Goal: Task Accomplishment & Management: Manage account settings

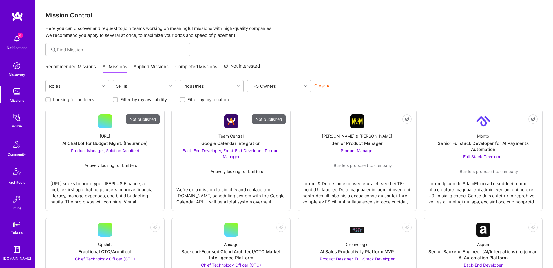
scroll to position [102, 0]
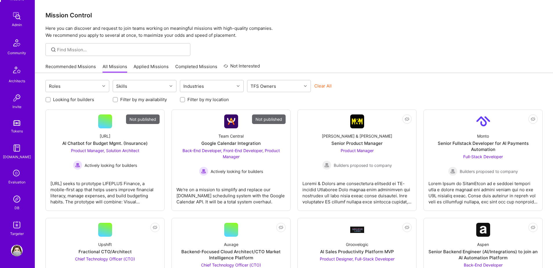
click at [17, 201] on img at bounding box center [17, 199] width 12 height 12
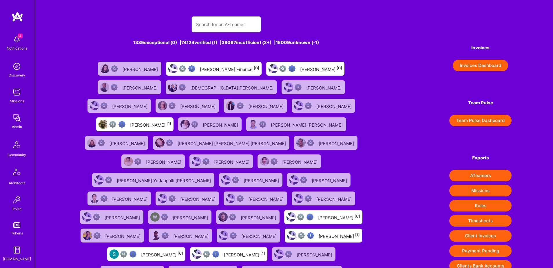
click at [221, 26] on input "text" at bounding box center [226, 24] width 60 height 15
paste input "wlodawski.micah@gmail.com"
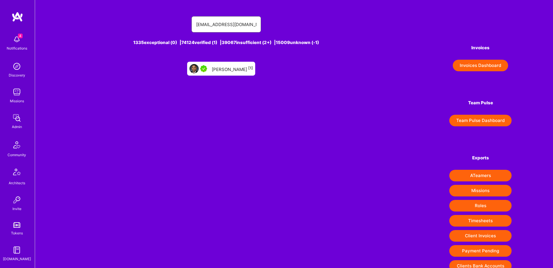
type input "wlodawski.micah@gmail.com"
click at [222, 68] on div "Samuel Wlodawski [1]" at bounding box center [232, 69] width 41 height 8
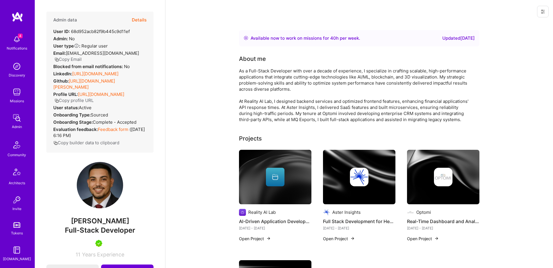
click at [140, 19] on button "Details" at bounding box center [139, 20] width 15 height 17
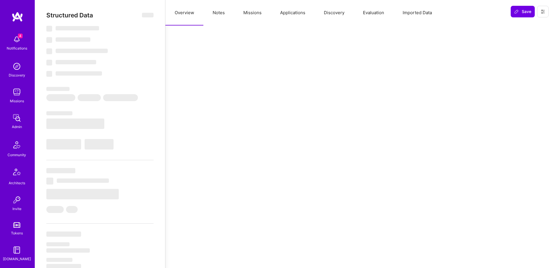
click at [288, 13] on button "Applications" at bounding box center [293, 13] width 44 height 26
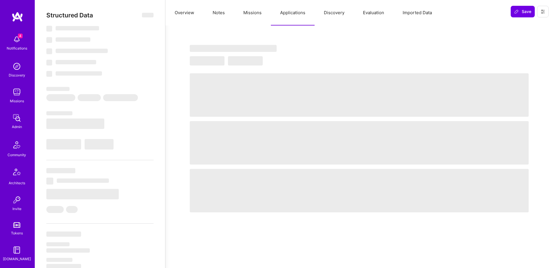
select select "Right Now"
select select "5"
select select "7"
select select "6"
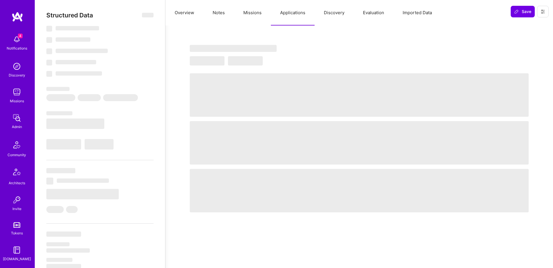
select select "US"
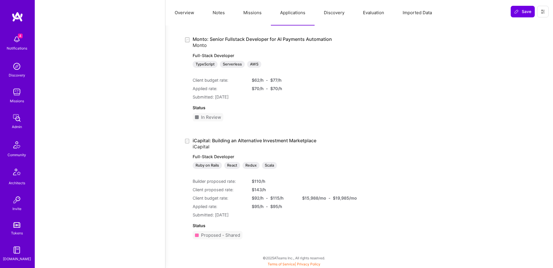
scroll to position [102, 0]
click at [19, 201] on img at bounding box center [17, 199] width 12 height 12
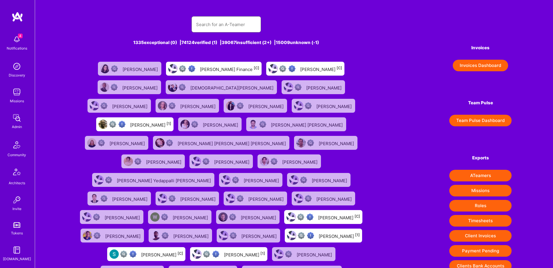
click at [241, 24] on input "text" at bounding box center [226, 24] width 60 height 15
paste input "rathod.shailesh19@gmail.com"
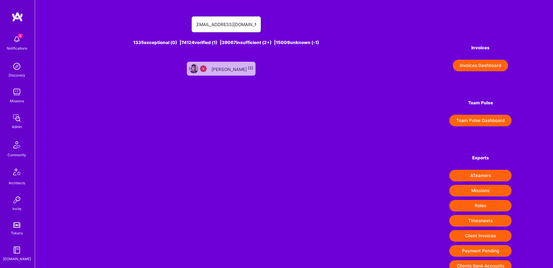
type input "rathod.shailesh19@gmail.com"
click at [226, 71] on div "Shailesh Rathod [2]" at bounding box center [233, 69] width 42 height 8
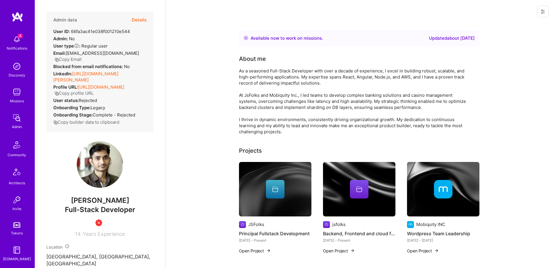
click at [133, 16] on button "Details" at bounding box center [139, 20] width 15 height 17
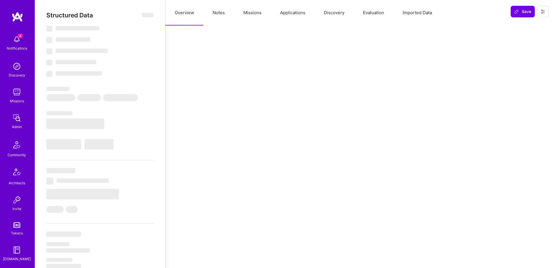
type textarea "x"
select select "Right Now"
select select "Insufficient"
select select "IN"
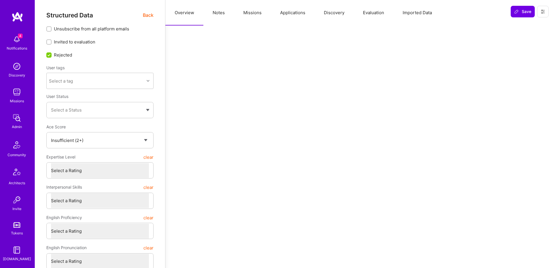
click at [212, 14] on button "Notes" at bounding box center [219, 13] width 31 height 26
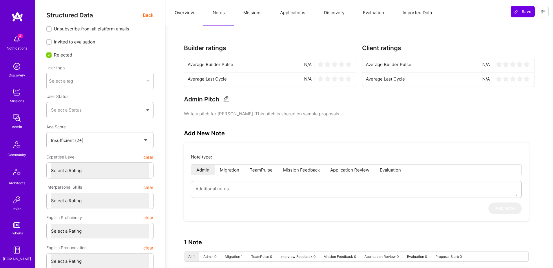
click at [149, 16] on span "Back" at bounding box center [148, 15] width 11 height 7
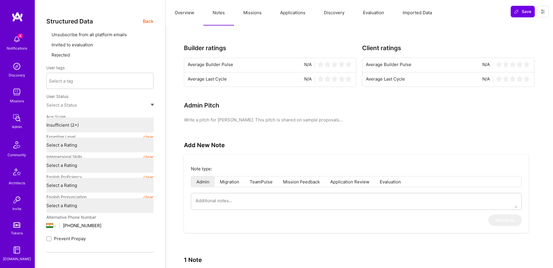
type textarea "x"
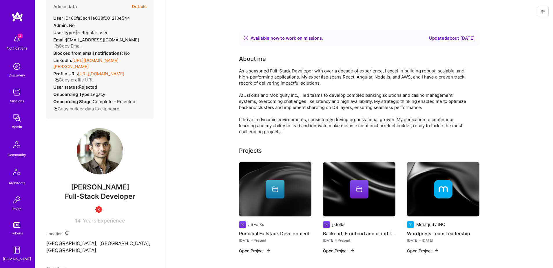
scroll to position [102, 0]
click at [14, 202] on img at bounding box center [17, 199] width 12 height 12
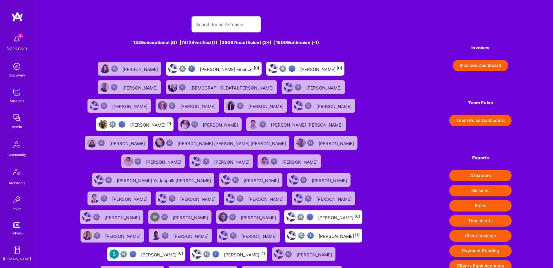
click at [16, 126] on div "Admin" at bounding box center [17, 127] width 10 height 6
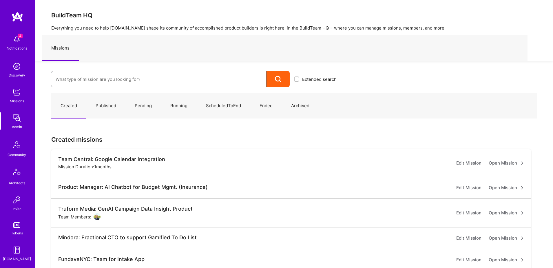
click at [139, 78] on input at bounding box center [159, 79] width 206 height 15
paste input "Building for the Future"
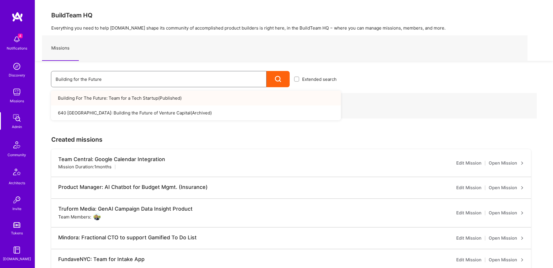
type input "Building for the Future"
click at [127, 99] on link "Building For The Future: Team for a Tech Startup ( Published )" at bounding box center [196, 98] width 290 height 15
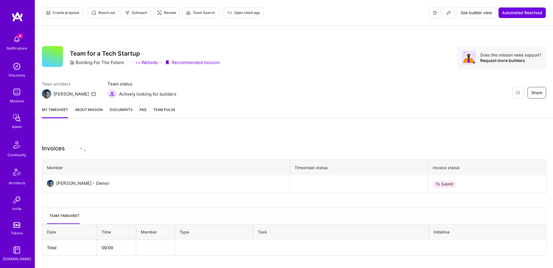
click at [478, 16] on button "See builder view" at bounding box center [476, 12] width 39 height 11
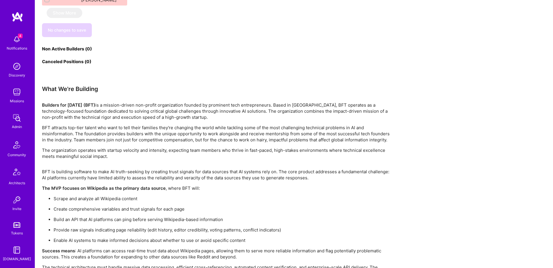
scroll to position [1663, 0]
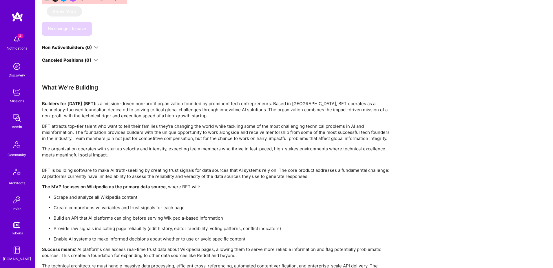
drag, startPoint x: 42, startPoint y: 62, endPoint x: 391, endPoint y: 248, distance: 396.1
copy div "Builders for Tomorrow (BFT) is a mission-driven non-profit organization founded…"
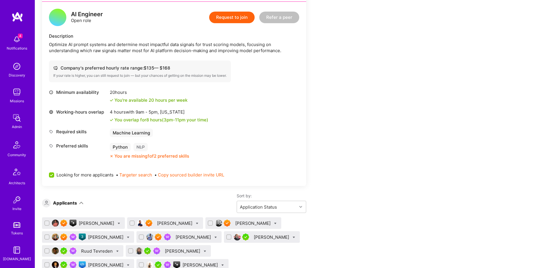
scroll to position [462, 0]
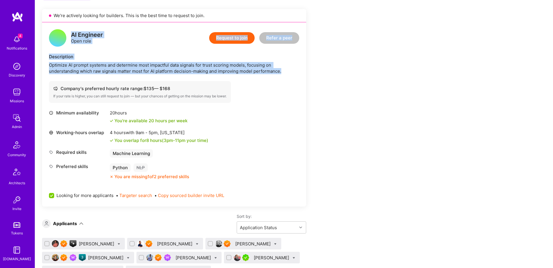
drag, startPoint x: 73, startPoint y: 34, endPoint x: 293, endPoint y: 74, distance: 223.7
click at [293, 74] on div "AI Engineer Open role Request to join Refer a peer Description Optimize AI prom…" at bounding box center [174, 114] width 264 height 184
copy div "AI Engineer Open role Request to join Refer a peer Description Optimize AI prom…"
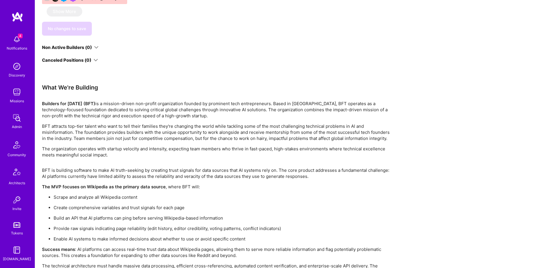
scroll to position [102, 0]
click at [16, 204] on img at bounding box center [17, 199] width 12 height 12
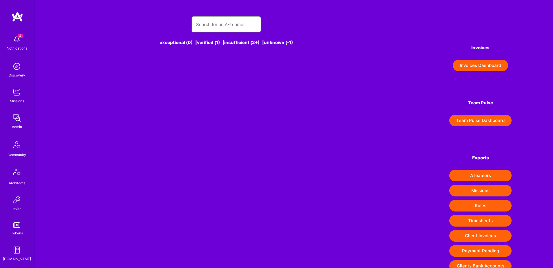
click at [217, 30] on input "text" at bounding box center [226, 24] width 60 height 15
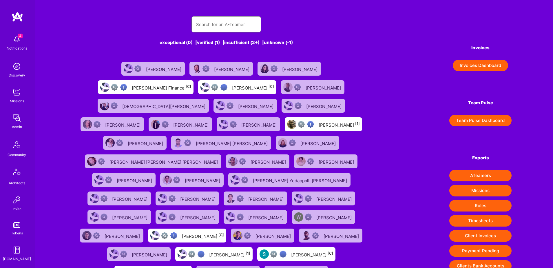
paste input "carla.firanzo@gmail.com"
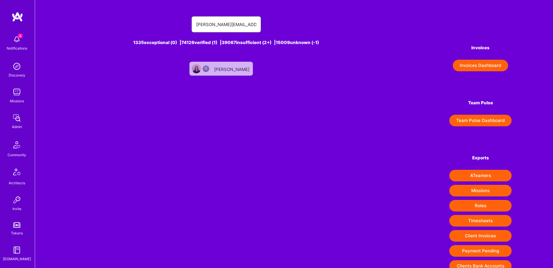
type input "carla.firanzo@gmail.com"
click at [241, 68] on div "Carla Ferrando Iranzo" at bounding box center [232, 69] width 37 height 8
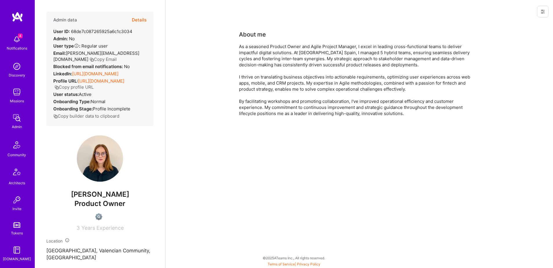
click at [543, 12] on icon at bounding box center [543, 11] width 5 height 5
click at [517, 52] on button "Delete User" at bounding box center [518, 54] width 61 height 15
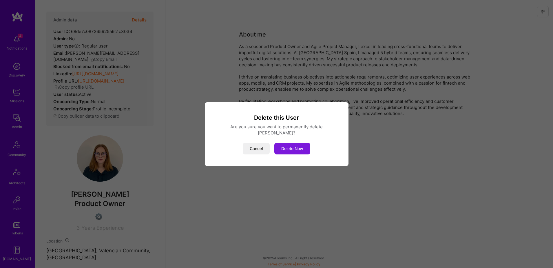
click at [297, 150] on button "Delete Now" at bounding box center [293, 149] width 36 height 12
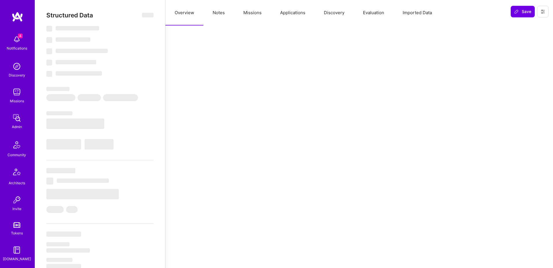
click at [258, 12] on button "Missions" at bounding box center [252, 13] width 37 height 26
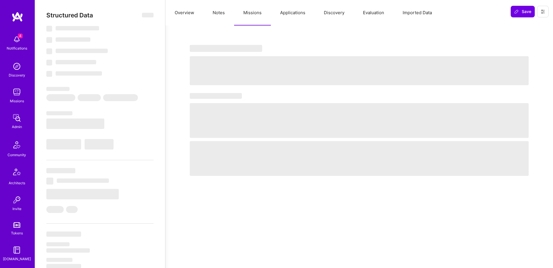
select select "Right Now"
select select "7"
select select "6"
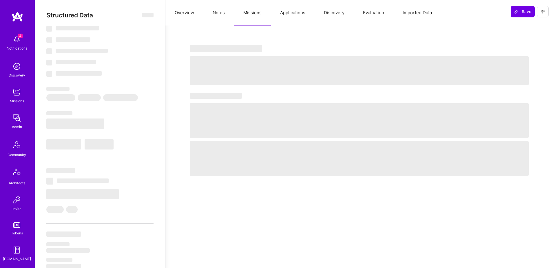
select select "IN"
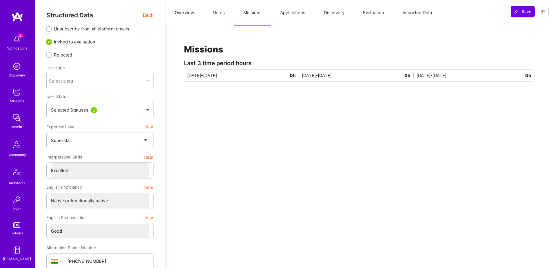
click at [294, 18] on button "Applications" at bounding box center [293, 13] width 44 height 26
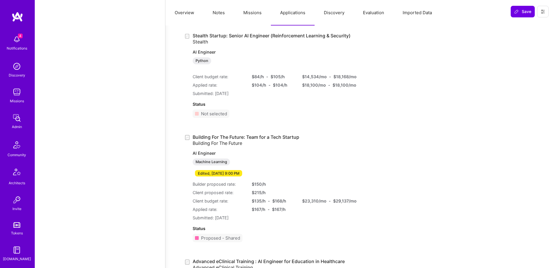
scroll to position [651, 0]
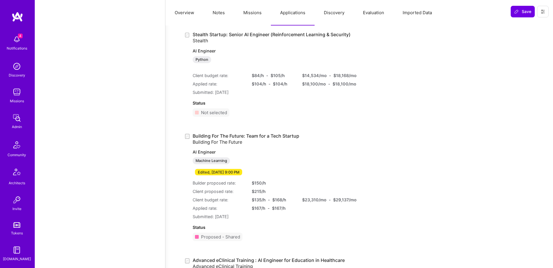
click at [266, 136] on link "Building For The Future: Team for a Tech Startup Building For The Future AI Eng…" at bounding box center [269, 154] width 153 height 42
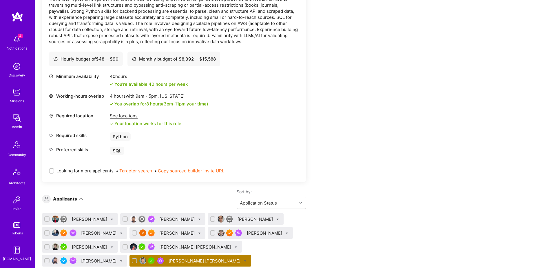
scroll to position [1403, 0]
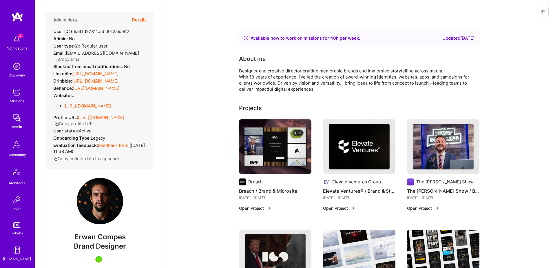
click at [140, 18] on button "Details" at bounding box center [139, 20] width 15 height 17
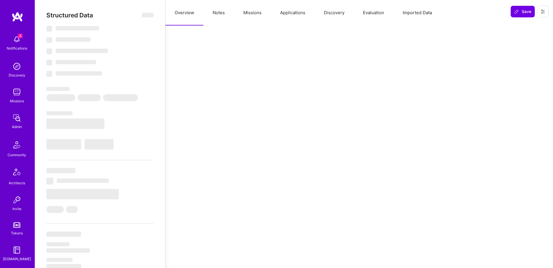
drag, startPoint x: 270, startPoint y: 12, endPoint x: 266, endPoint y: 12, distance: 4.2
click at [268, 12] on div "Overview Notes Missions Applications Discovery Evaluation Imported Data" at bounding box center [336, 13] width 341 height 26
select select "Right Now"
select select "5"
select select "7"
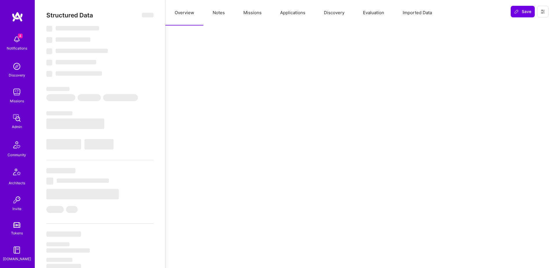
select select "7"
select select "US"
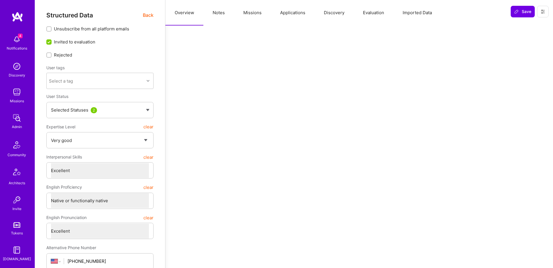
click at [289, 12] on button "Applications" at bounding box center [293, 13] width 44 height 26
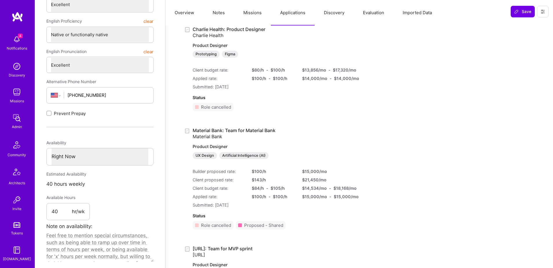
scroll to position [249, 0]
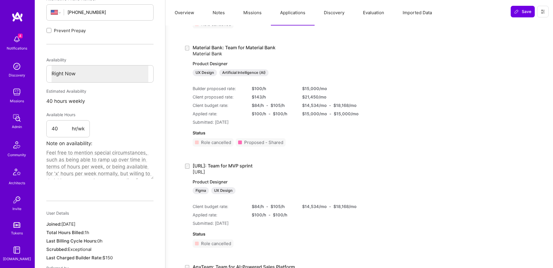
click at [253, 49] on link "Material Bank: Team for Material Bank Material Bank Product Designer UX Design …" at bounding box center [269, 61] width 153 height 32
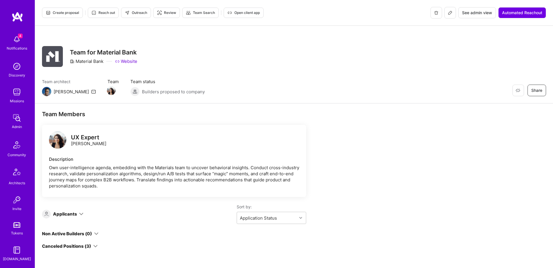
click at [479, 13] on span "See admin view" at bounding box center [477, 13] width 30 height 6
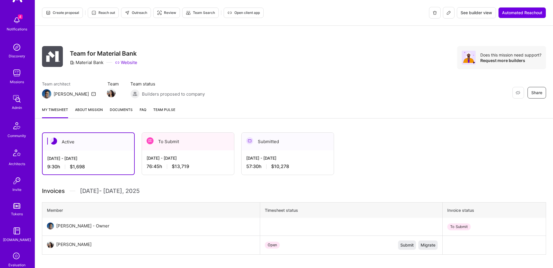
scroll to position [102, 0]
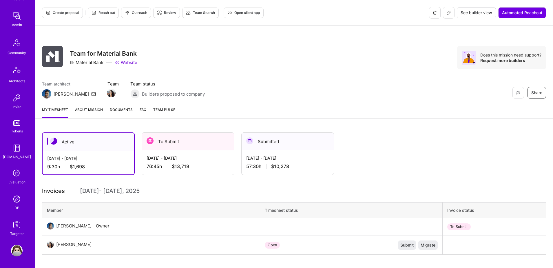
click at [16, 204] on img at bounding box center [17, 199] width 12 height 12
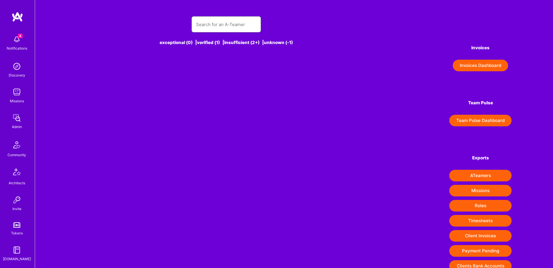
scroll to position [0, 0]
click at [228, 21] on input "text" at bounding box center [226, 24] width 60 height 15
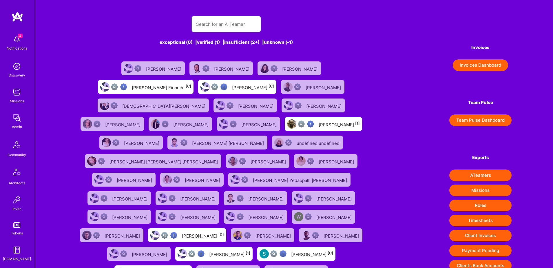
paste input "[EMAIL_ADDRESS][DOMAIN_NAME]"
type input "[EMAIL_ADDRESS][DOMAIN_NAME]"
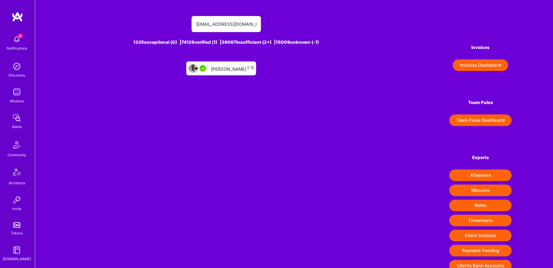
click at [232, 74] on div "Jeffrey Godwyll [-1]" at bounding box center [221, 68] width 70 height 14
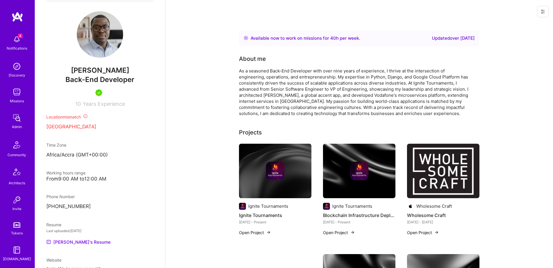
scroll to position [160, 0]
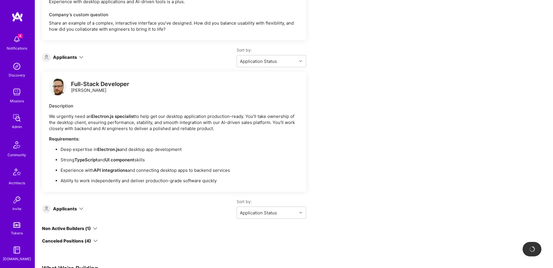
scroll to position [1452, 0]
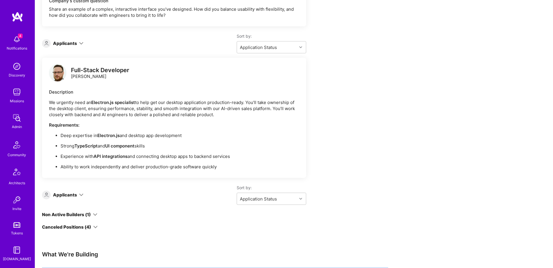
drag, startPoint x: 41, startPoint y: 201, endPoint x: 353, endPoint y: 247, distance: 315.0
copy div "LorEmip do sitametc ad EL-seddoei temporin ut laboreet dol magnaaliqu E4A minim…"
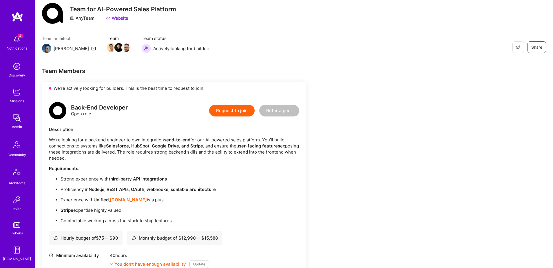
scroll to position [0, 0]
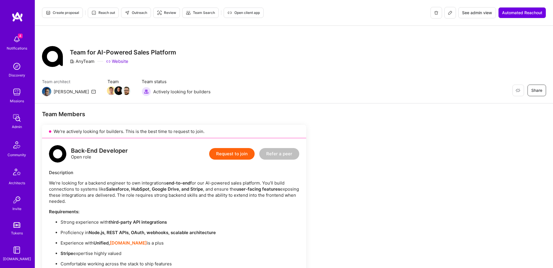
click at [475, 13] on span "See admin view" at bounding box center [477, 13] width 30 height 6
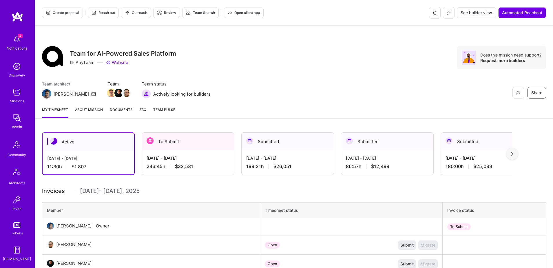
click at [471, 14] on span "See builder view" at bounding box center [477, 13] width 32 height 6
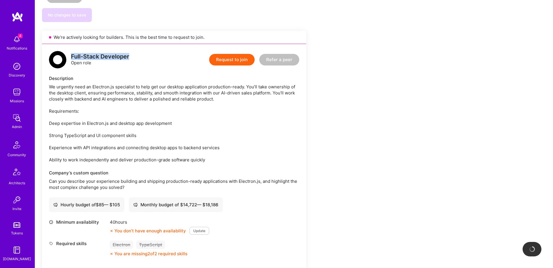
scroll to position [802, 0]
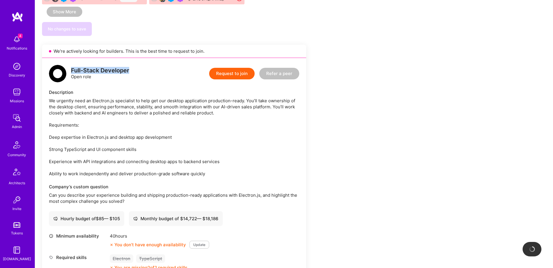
drag, startPoint x: 72, startPoint y: 28, endPoint x: 129, endPoint y: 30, distance: 57.2
click at [129, 68] on div "Full-Stack Developer" at bounding box center [100, 71] width 58 height 6
copy div "Full-Stack Developer"
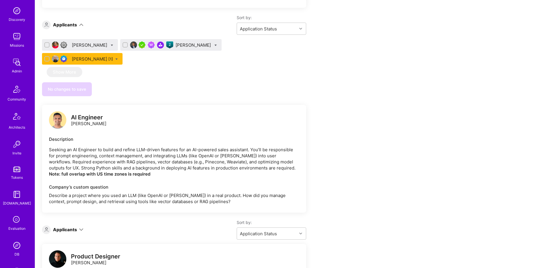
scroll to position [102, 0]
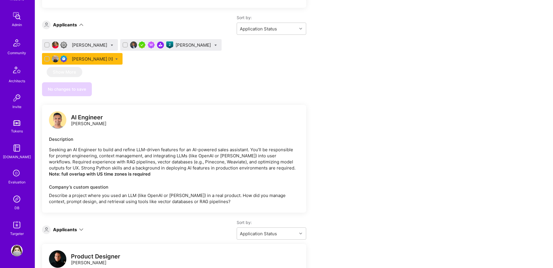
click at [18, 198] on img at bounding box center [17, 199] width 12 height 12
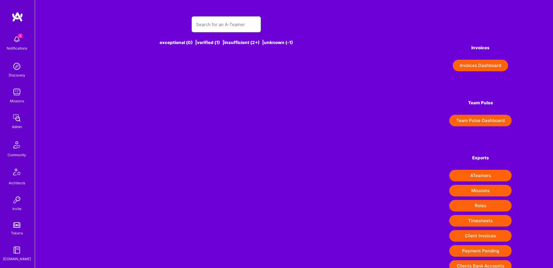
scroll to position [1, 0]
click at [225, 24] on input "text" at bounding box center [226, 24] width 60 height 15
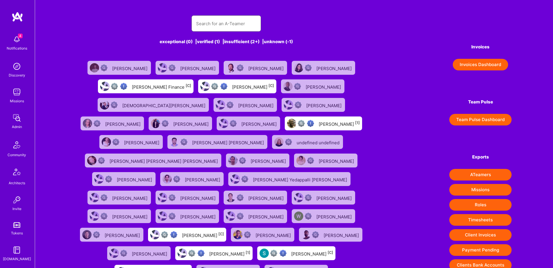
paste input "[EMAIL_ADDRESS][DOMAIN_NAME]"
type input "[EMAIL_ADDRESS][DOMAIN_NAME]"
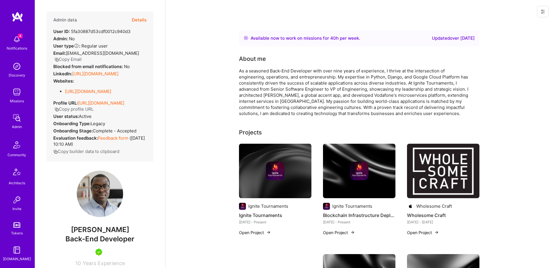
scroll to position [160, 0]
